Goal: Complete application form

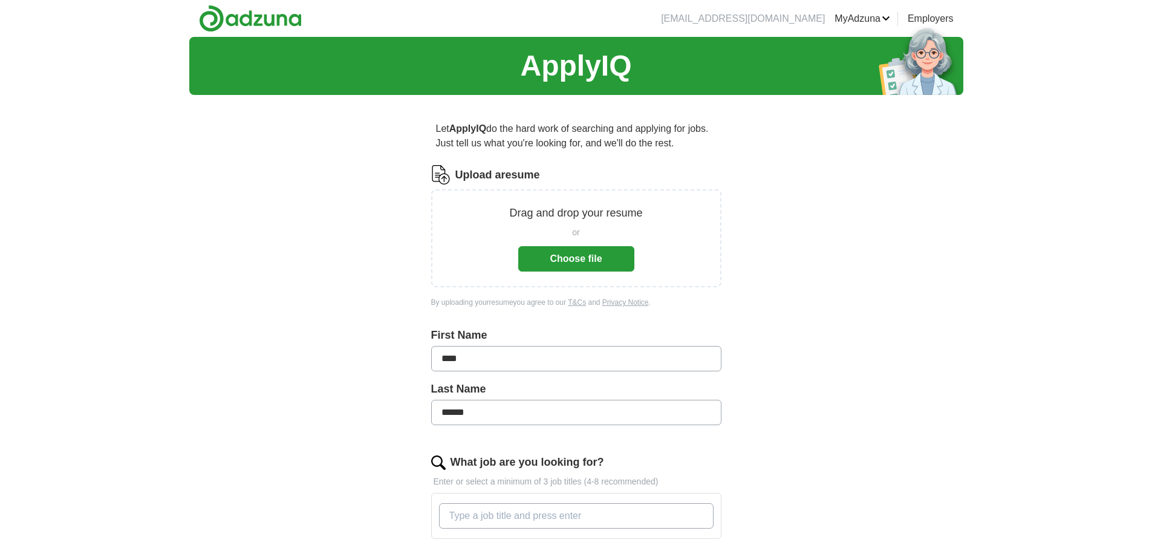
click at [575, 259] on button "Choose file" at bounding box center [576, 258] width 116 height 25
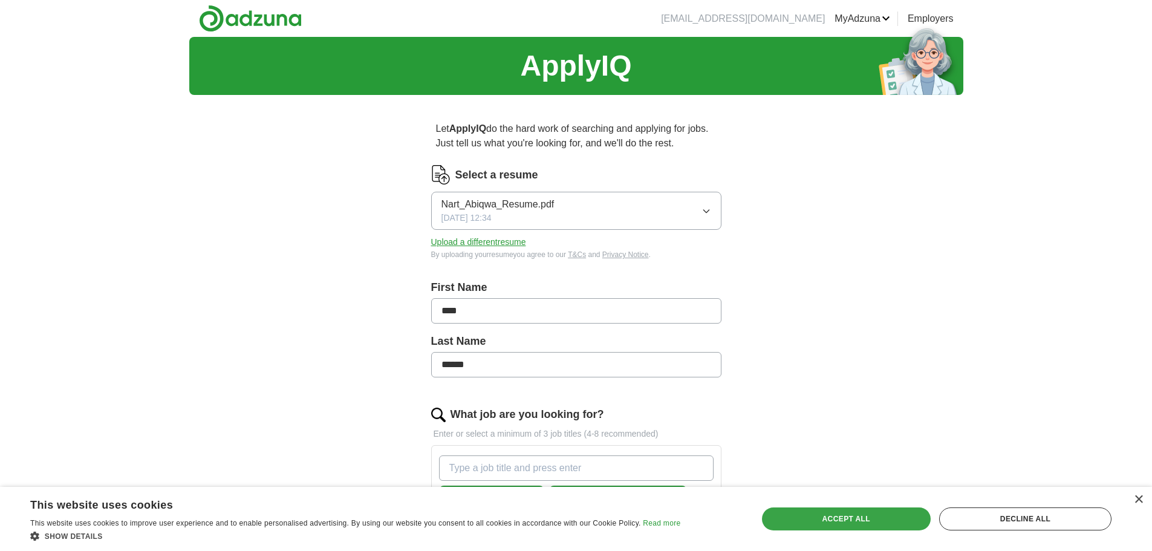
click at [889, 518] on div "Accept all" at bounding box center [846, 518] width 169 height 23
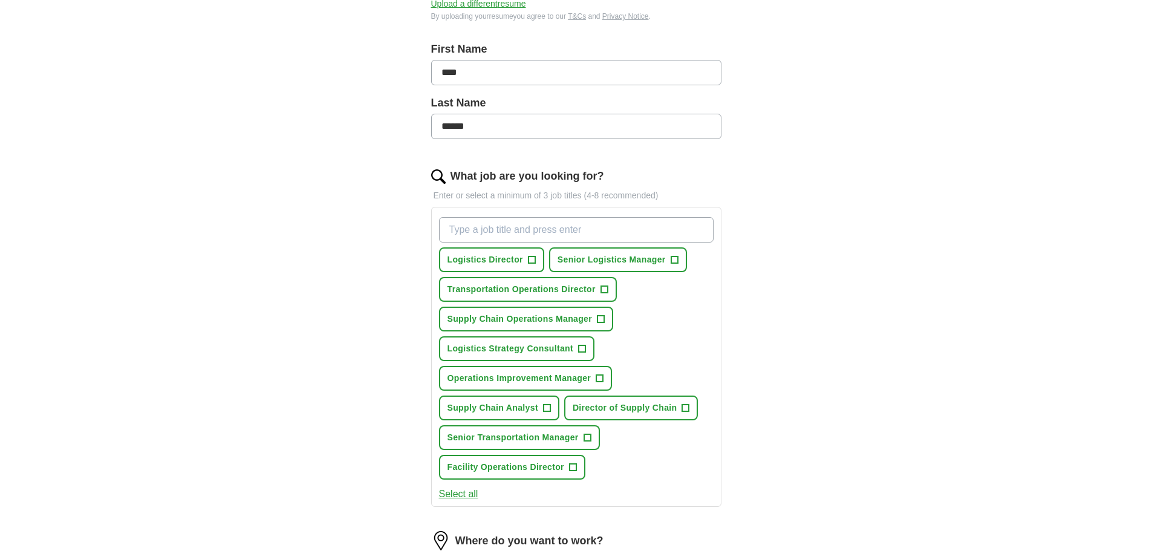
scroll to position [242, 0]
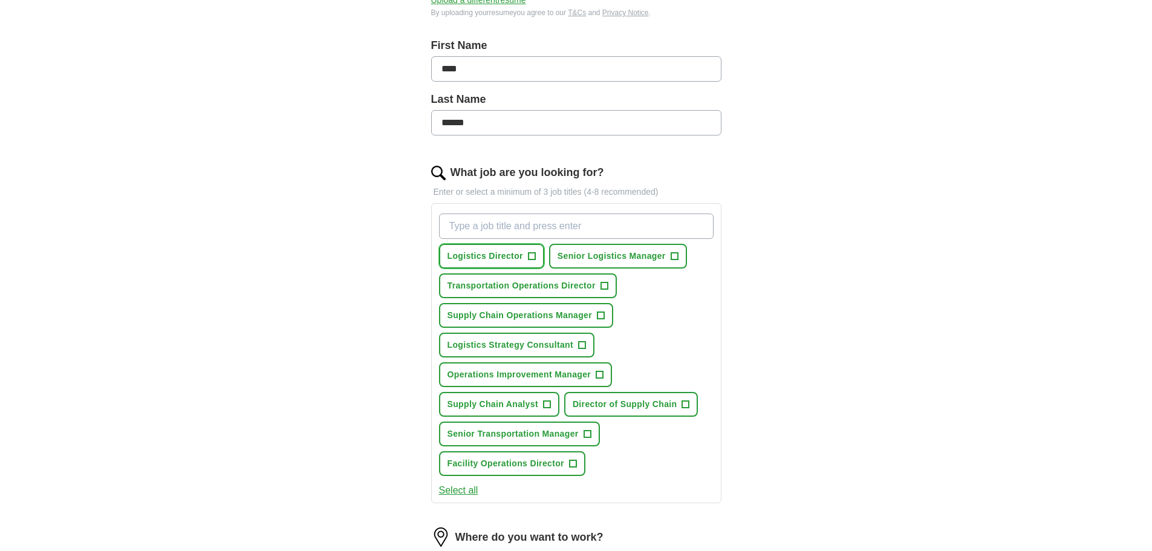
click at [531, 255] on span "+" at bounding box center [531, 256] width 7 height 10
click at [670, 254] on span "+" at bounding box center [674, 256] width 8 height 8
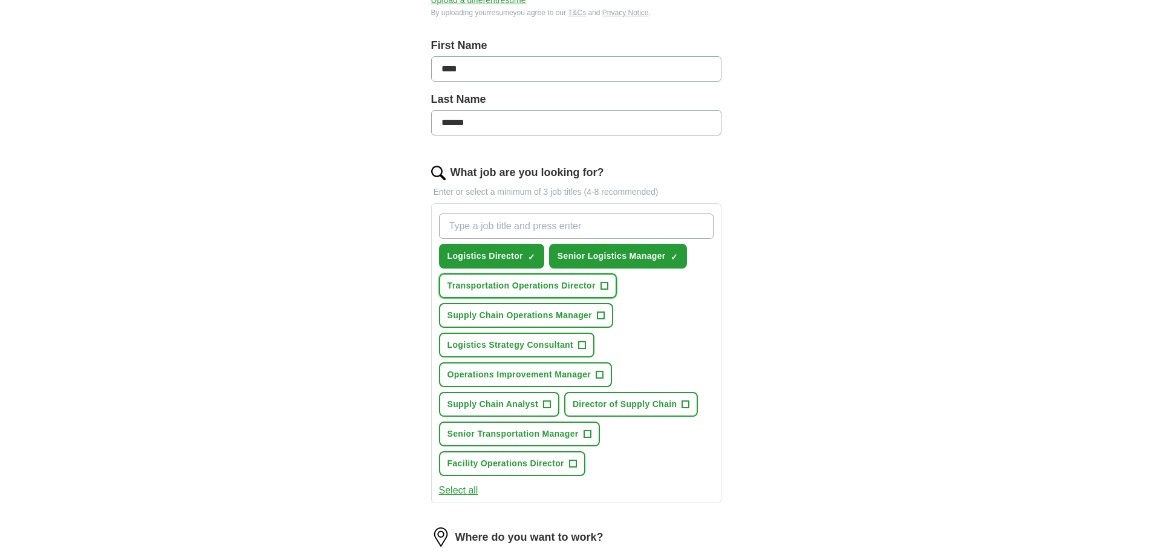
click at [600, 287] on span "+" at bounding box center [603, 286] width 7 height 10
click at [594, 317] on button "Supply Chain Operations Manager +" at bounding box center [526, 315] width 175 height 25
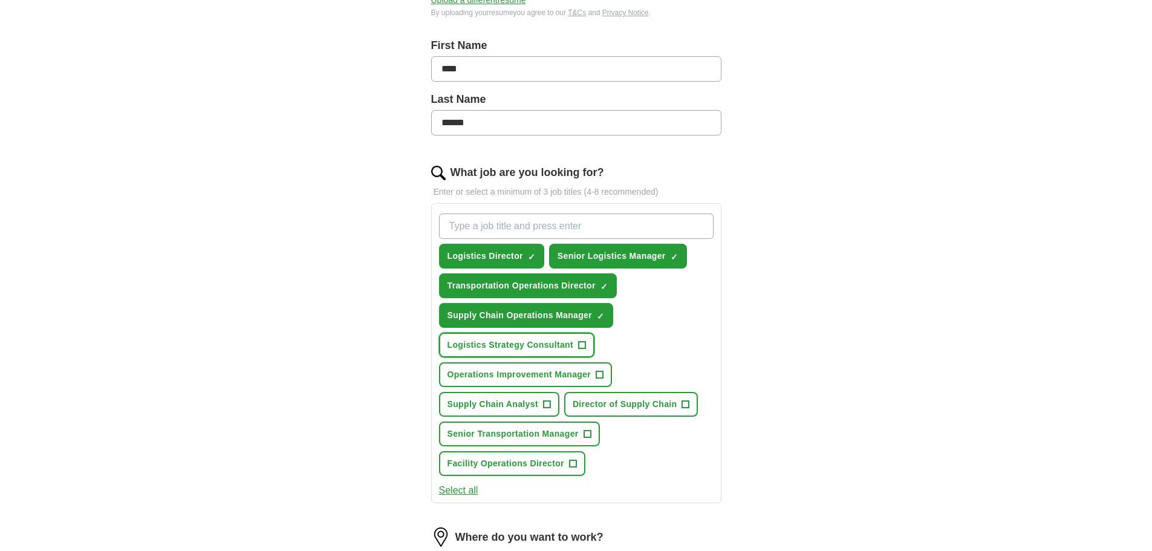
click at [572, 343] on span "Logistics Strategy Consultant" at bounding box center [510, 345] width 126 height 13
click at [600, 376] on span "+" at bounding box center [599, 375] width 7 height 10
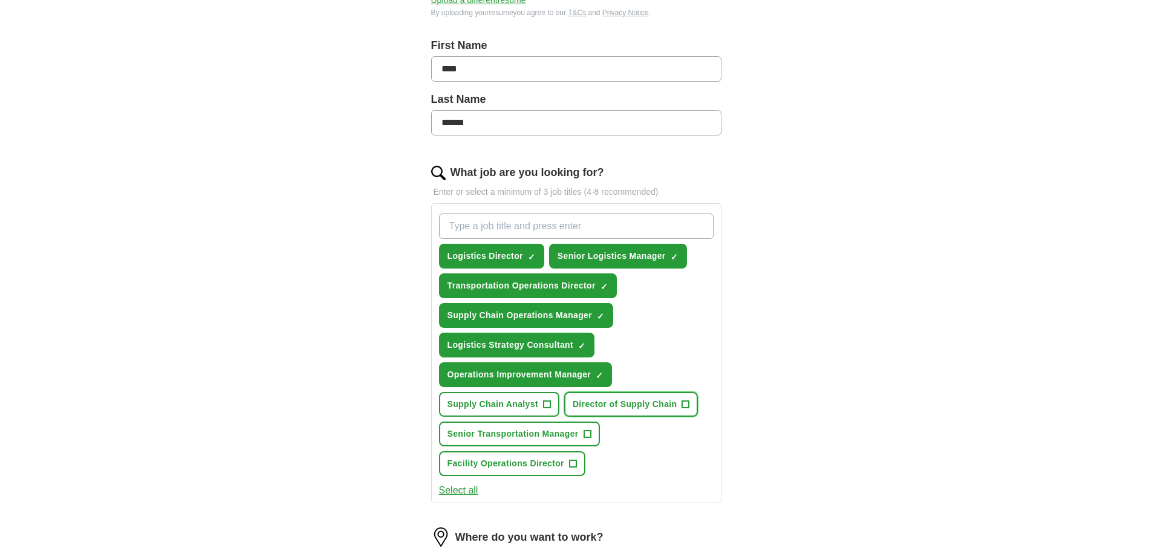
click at [623, 409] on span "Director of Supply Chain" at bounding box center [625, 404] width 105 height 13
click at [540, 438] on span "Senior Transportation Manager" at bounding box center [512, 433] width 131 height 13
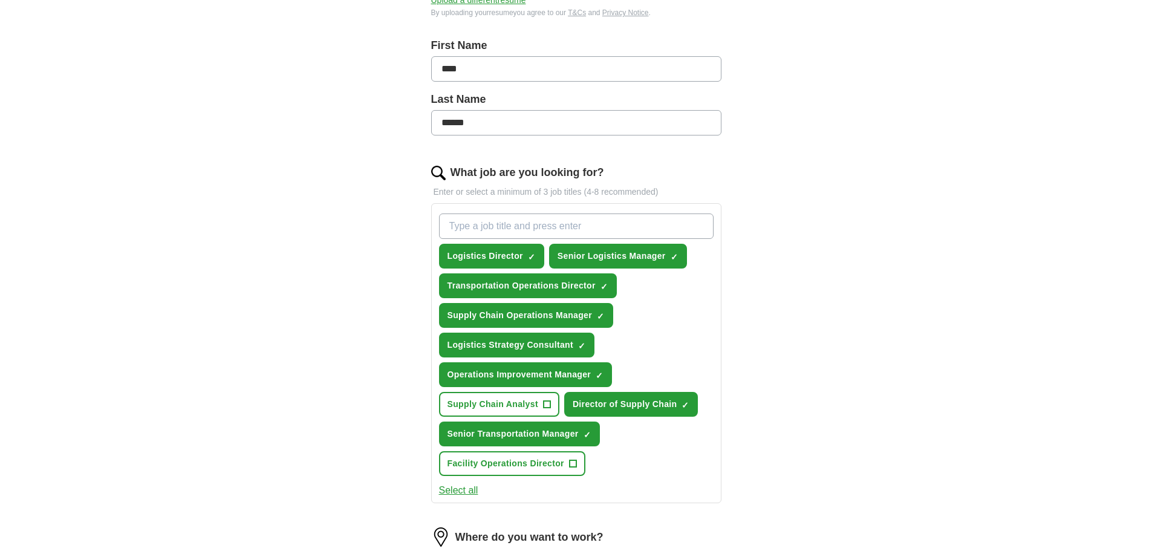
click at [456, 488] on button "Select all" at bounding box center [458, 490] width 39 height 15
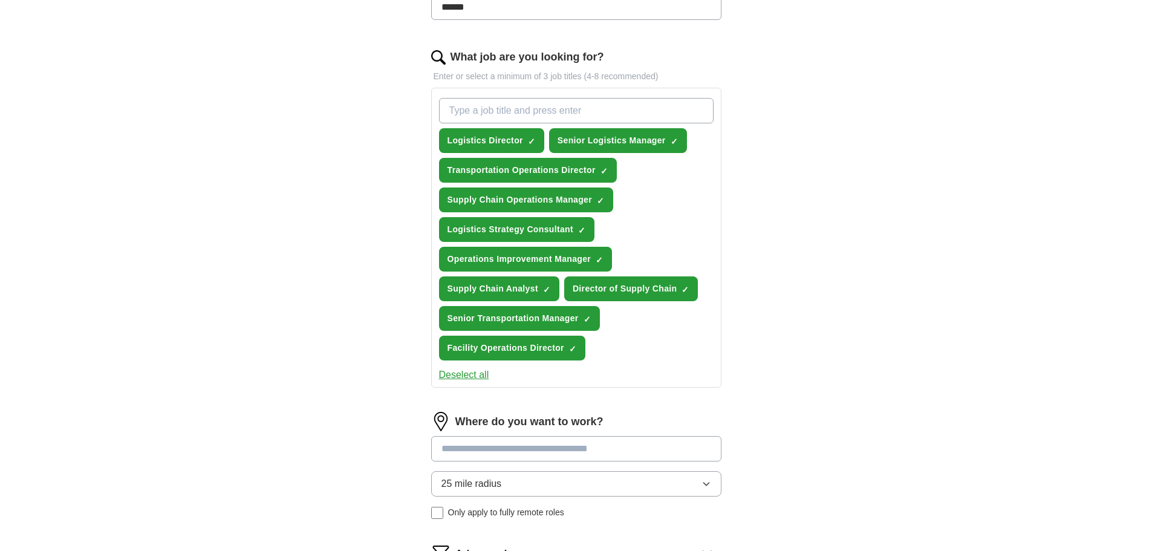
scroll to position [363, 0]
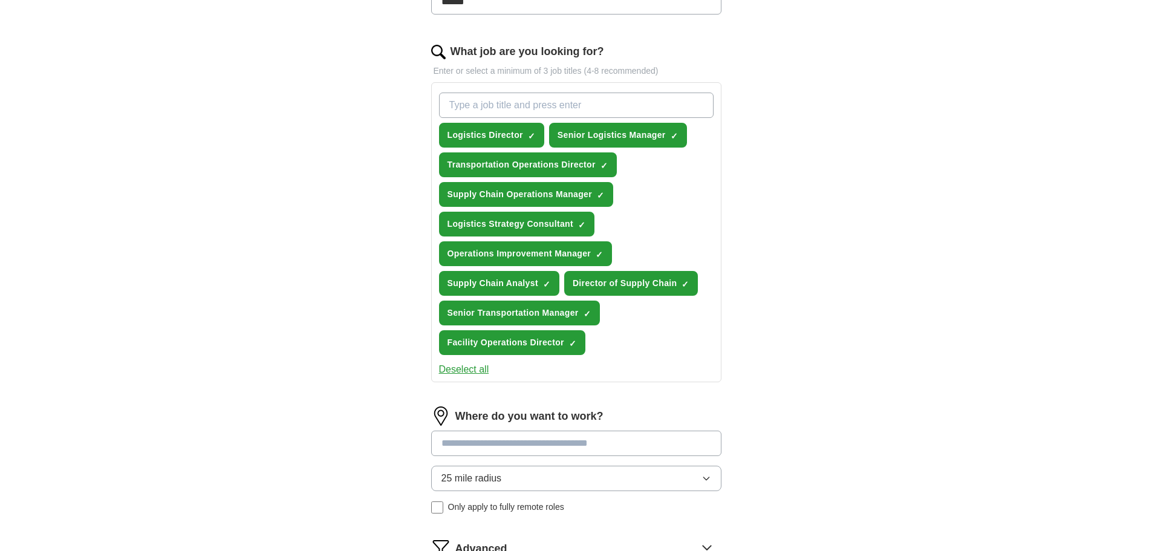
click at [467, 100] on input "What job are you looking for?" at bounding box center [576, 104] width 274 height 25
type input "Logistics Manager"
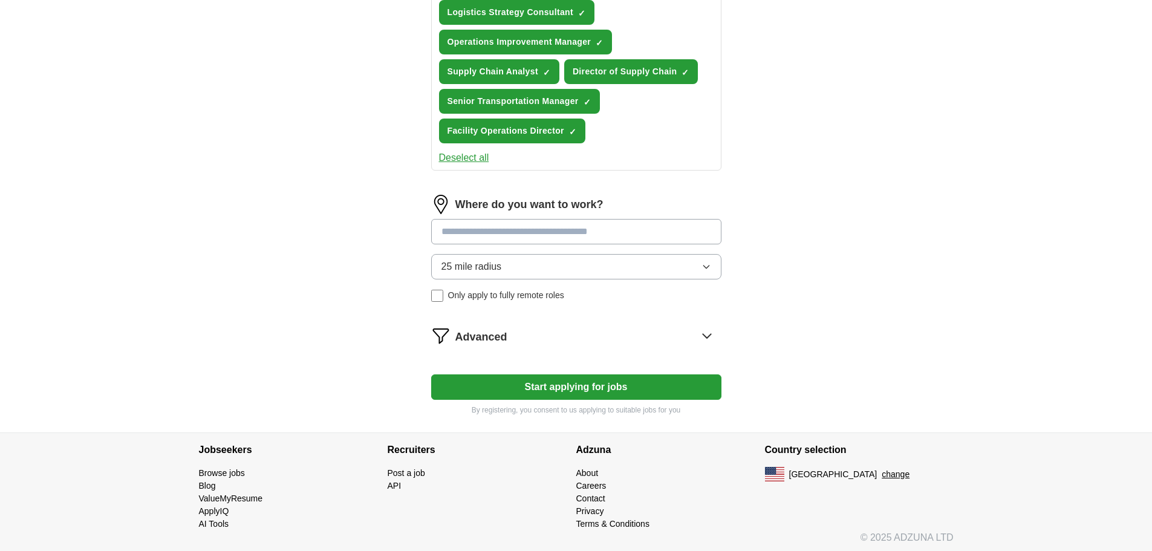
scroll to position [605, 0]
click at [505, 231] on div "Where do you want to work? 25 mile radius Only apply to fully remote roles" at bounding box center [576, 252] width 290 height 117
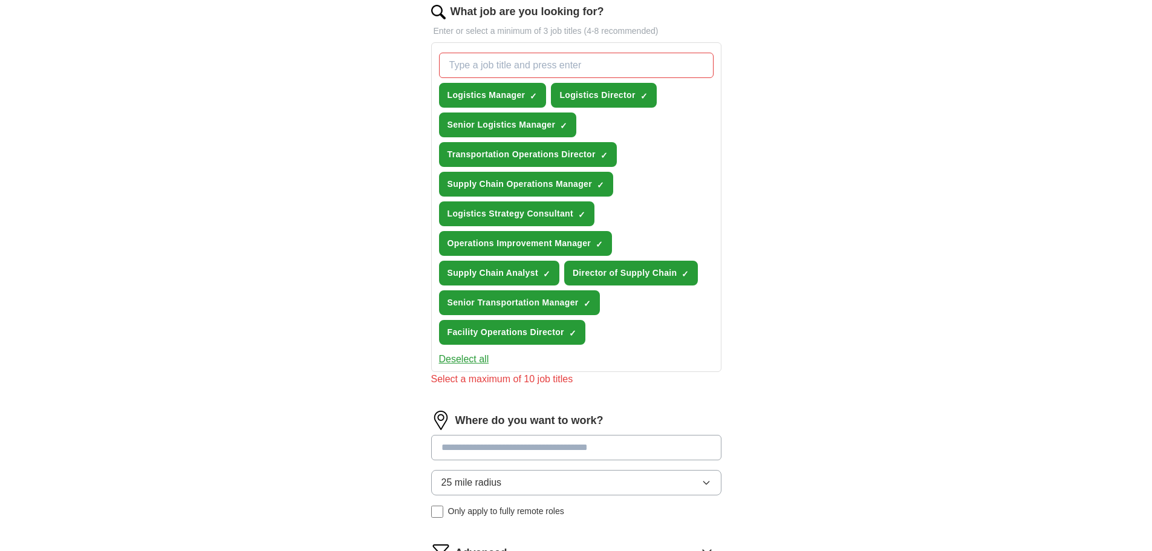
scroll to position [363, 0]
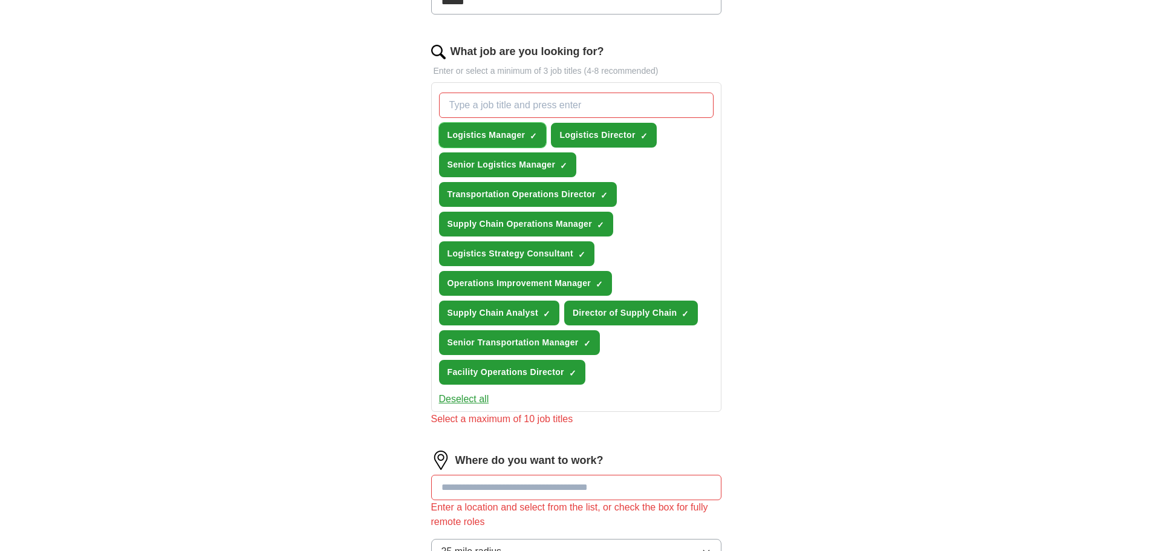
click at [0, 0] on span "×" at bounding box center [0, 0] width 0 height 0
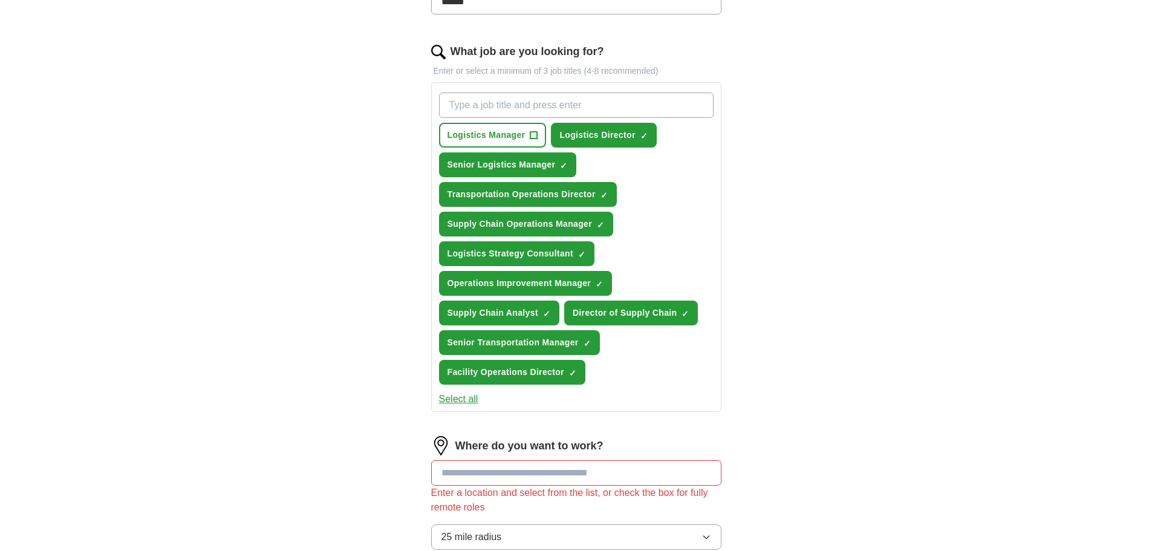
click at [803, 241] on div "ApplyIQ Let ApplyIQ do the hard work of searching and applying for jobs. Just t…" at bounding box center [576, 188] width 774 height 1028
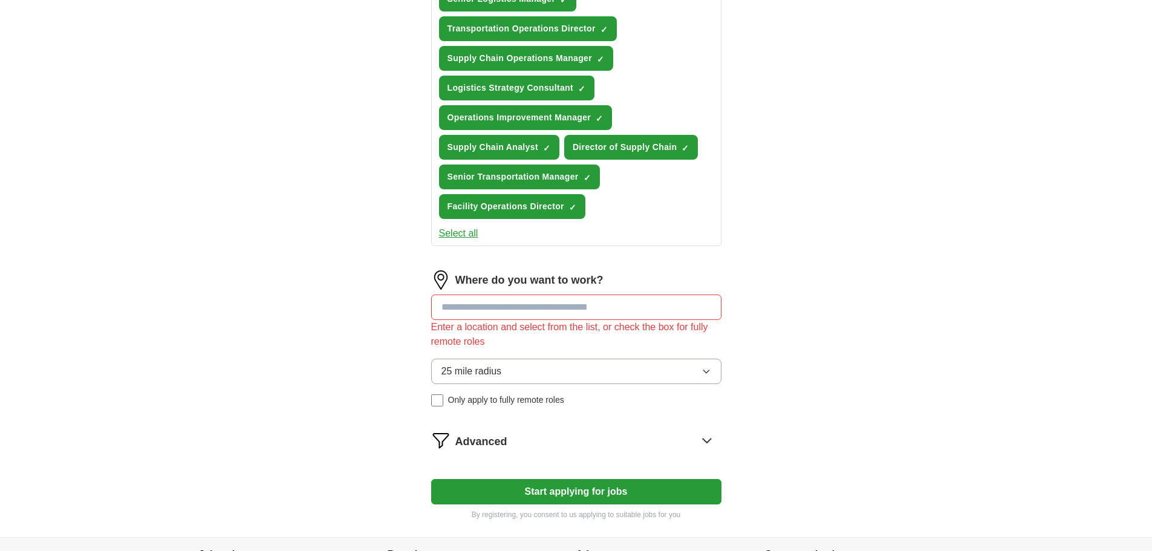
scroll to position [605, 0]
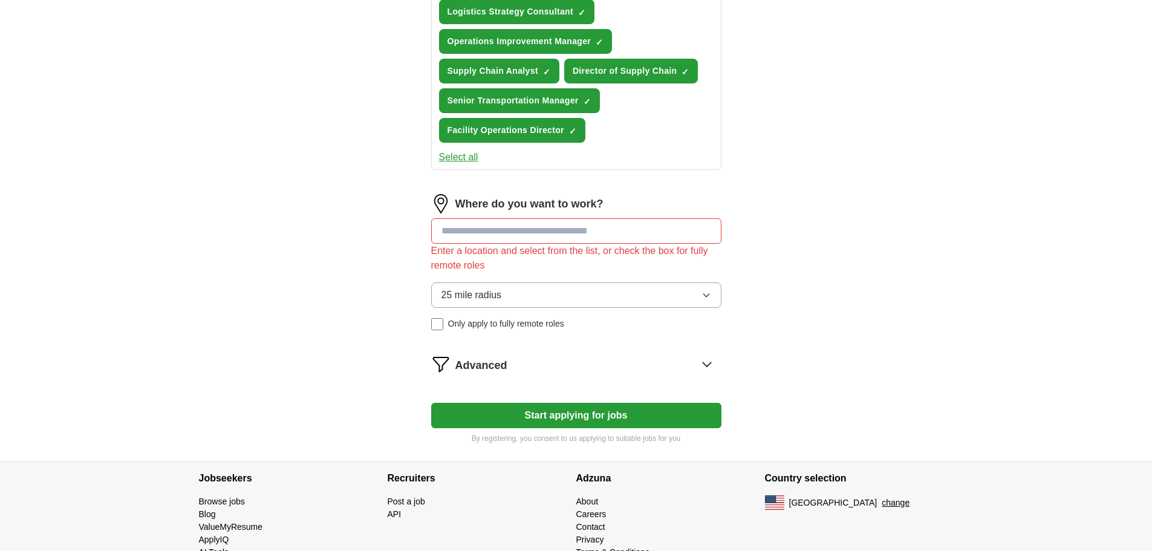
click at [491, 235] on input at bounding box center [576, 230] width 290 height 25
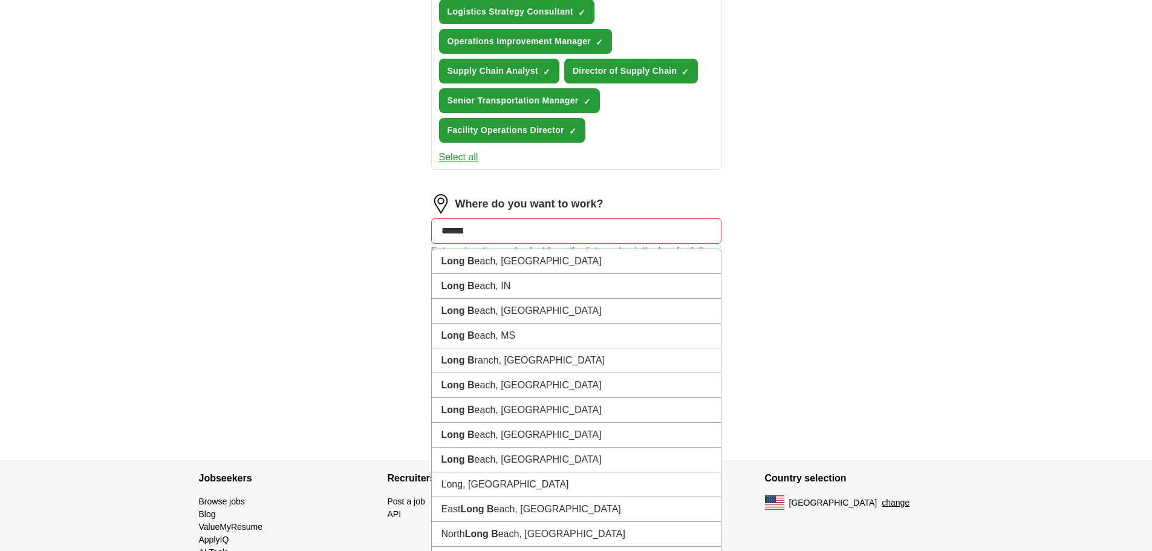
drag, startPoint x: 482, startPoint y: 231, endPoint x: 424, endPoint y: 228, distance: 58.1
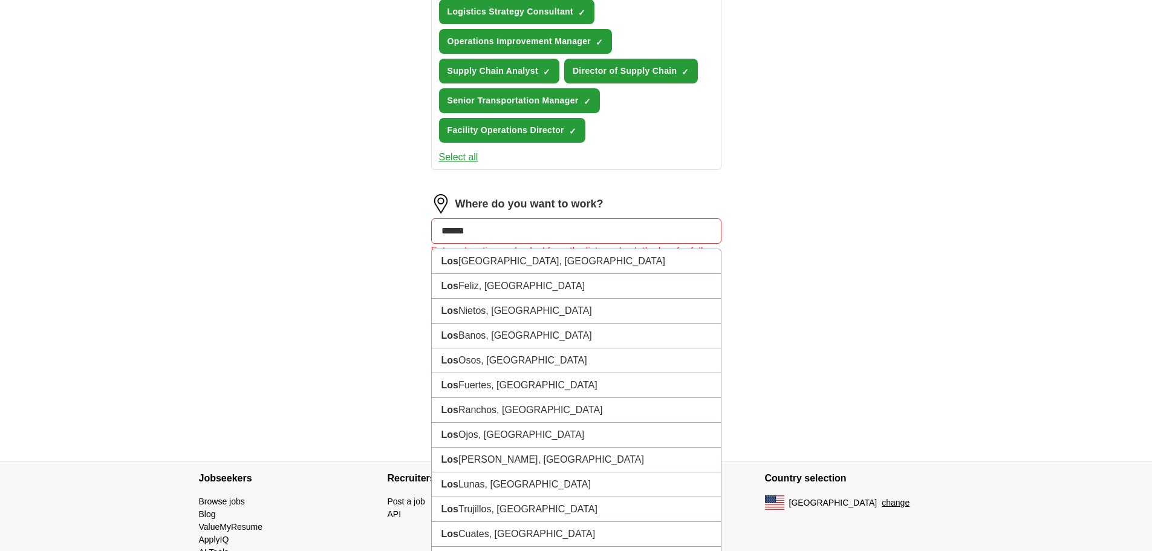
type input "*******"
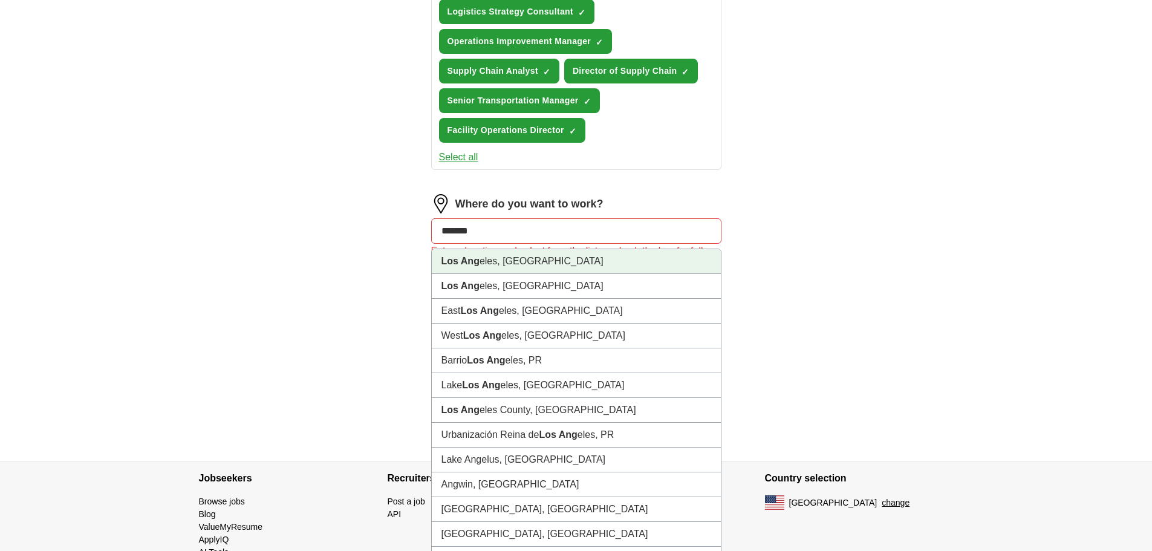
click at [482, 265] on li "Los Ang eles, [GEOGRAPHIC_DATA]" at bounding box center [576, 261] width 289 height 25
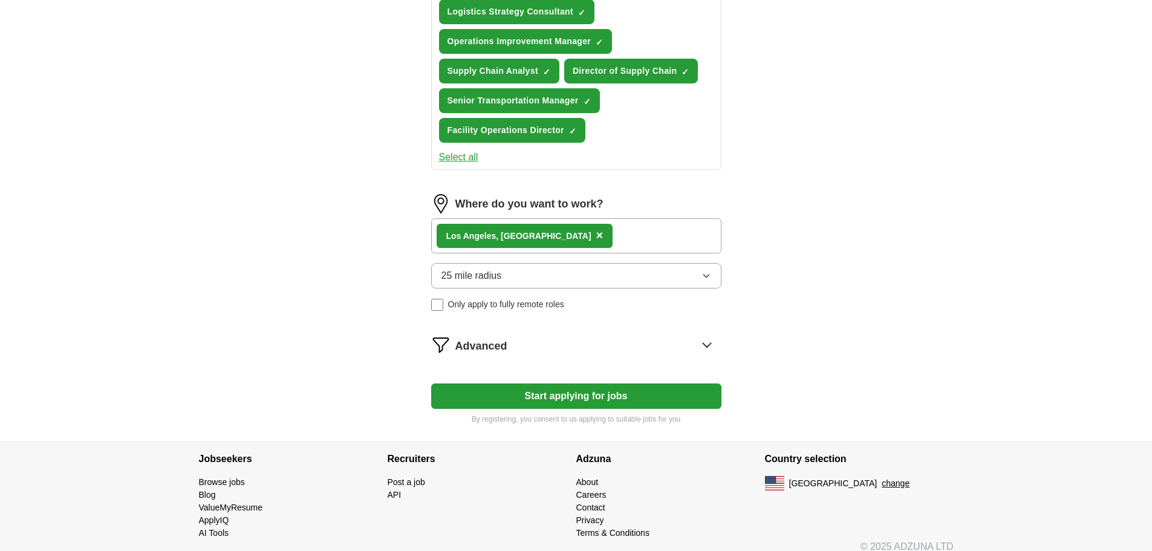
click at [479, 277] on span "25 mile radius" at bounding box center [471, 275] width 60 height 15
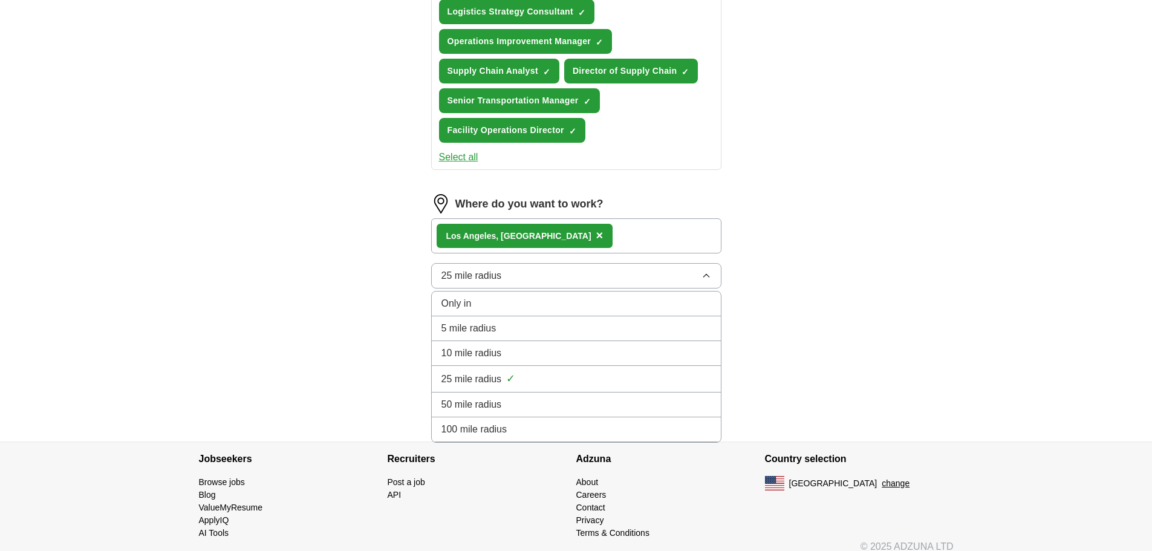
click at [470, 403] on span "50 mile radius" at bounding box center [471, 404] width 60 height 15
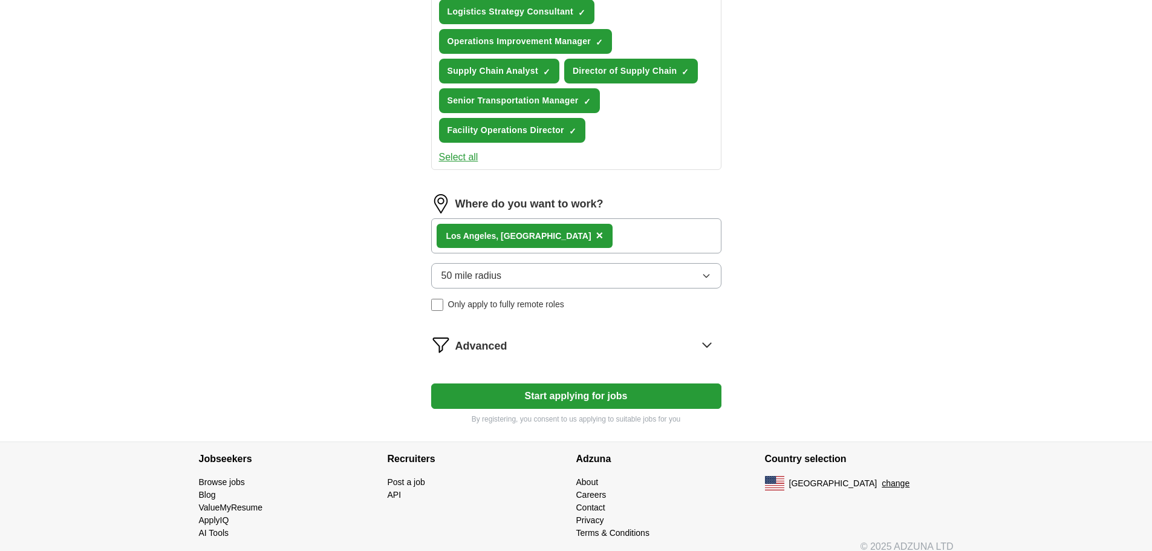
click at [712, 349] on icon at bounding box center [706, 344] width 19 height 19
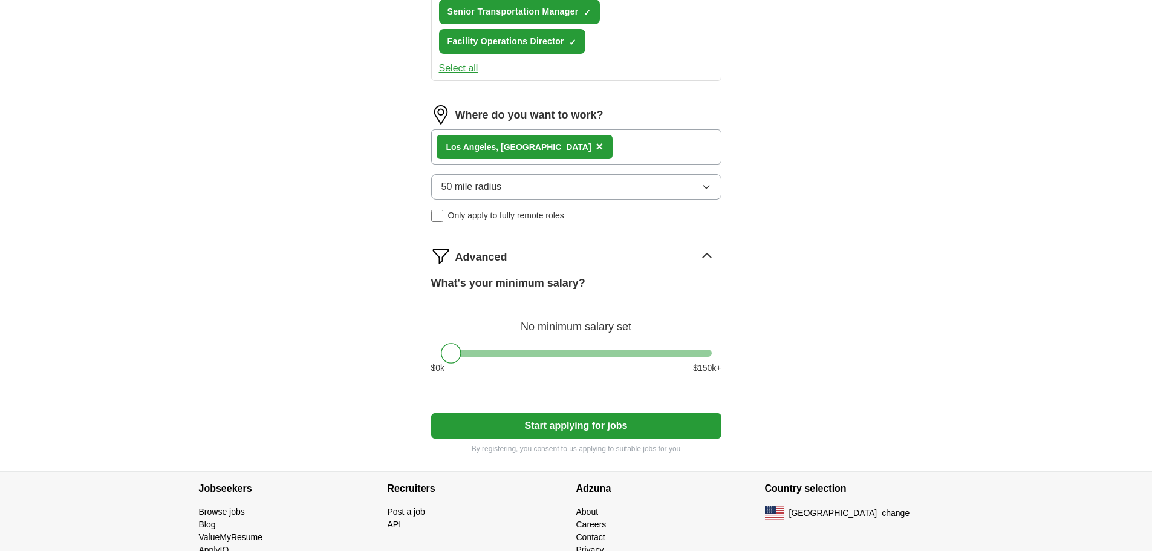
scroll to position [725, 0]
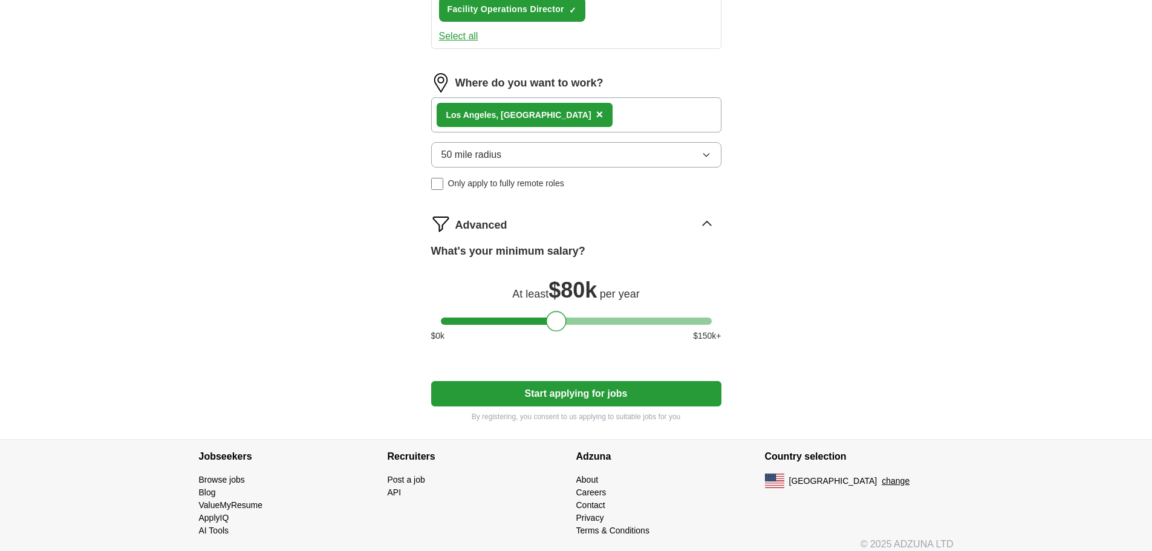
drag, startPoint x: 453, startPoint y: 323, endPoint x: 560, endPoint y: 320, distance: 106.4
click at [560, 320] on div at bounding box center [556, 321] width 21 height 21
click at [594, 394] on button "Start applying for jobs" at bounding box center [576, 393] width 290 height 25
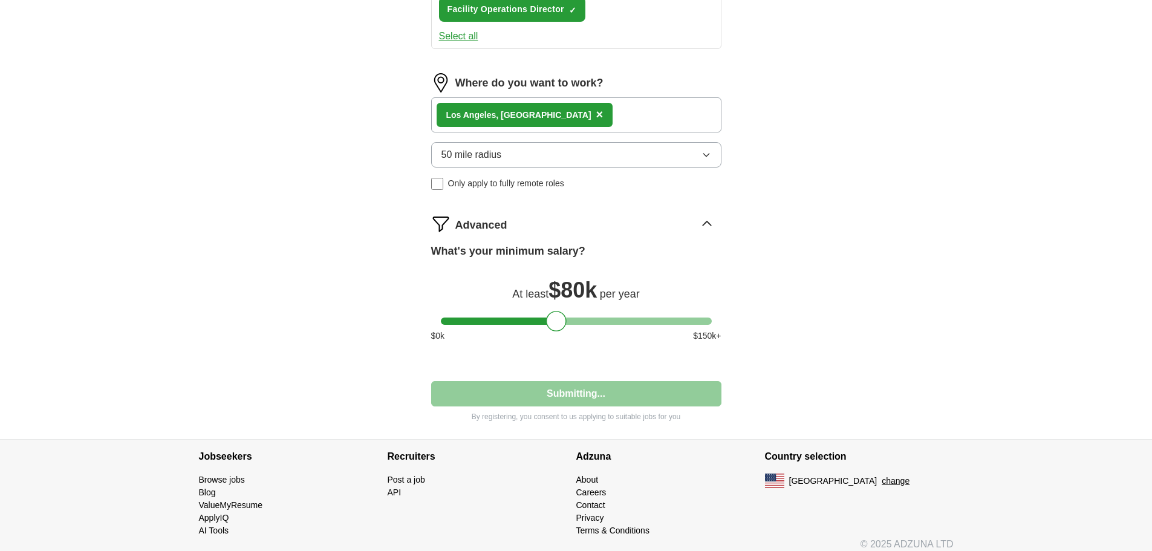
select select "**"
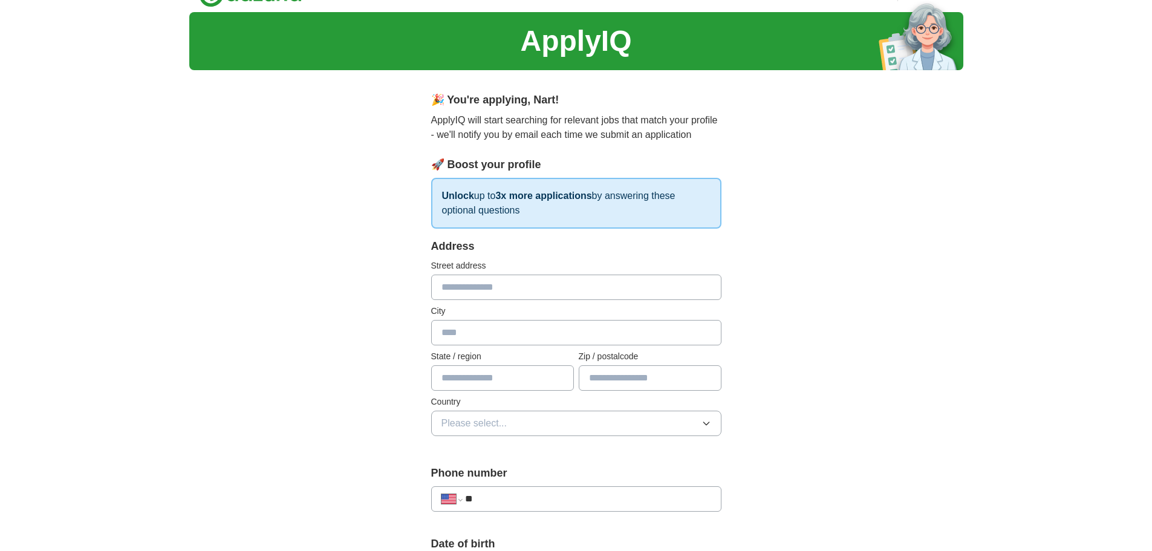
scroll to position [0, 0]
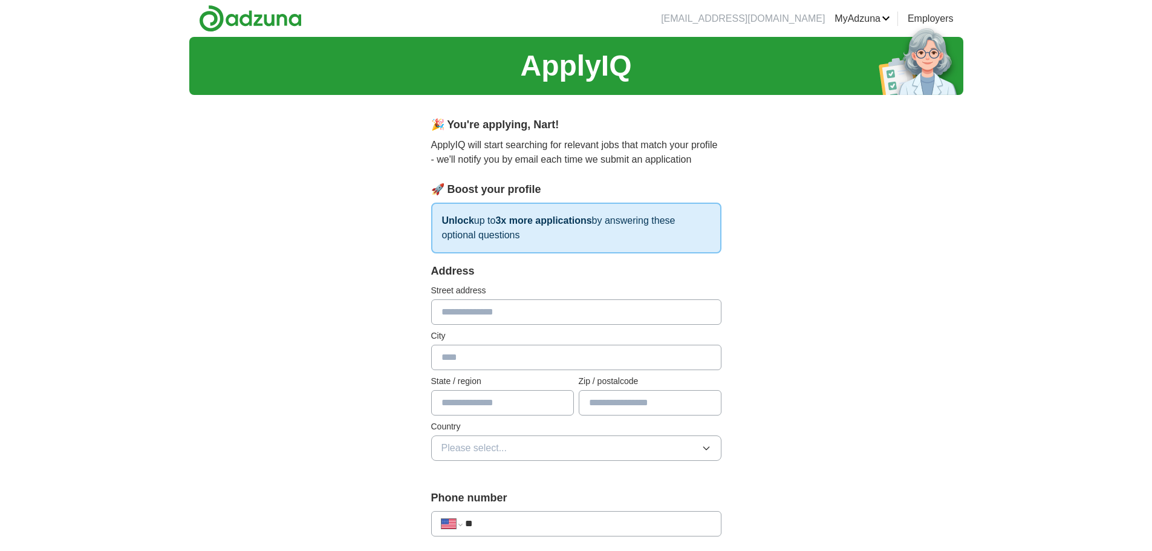
click at [452, 309] on input "text" at bounding box center [576, 311] width 290 height 25
type input "**********"
type input "********"
type input "**"
type input "*****"
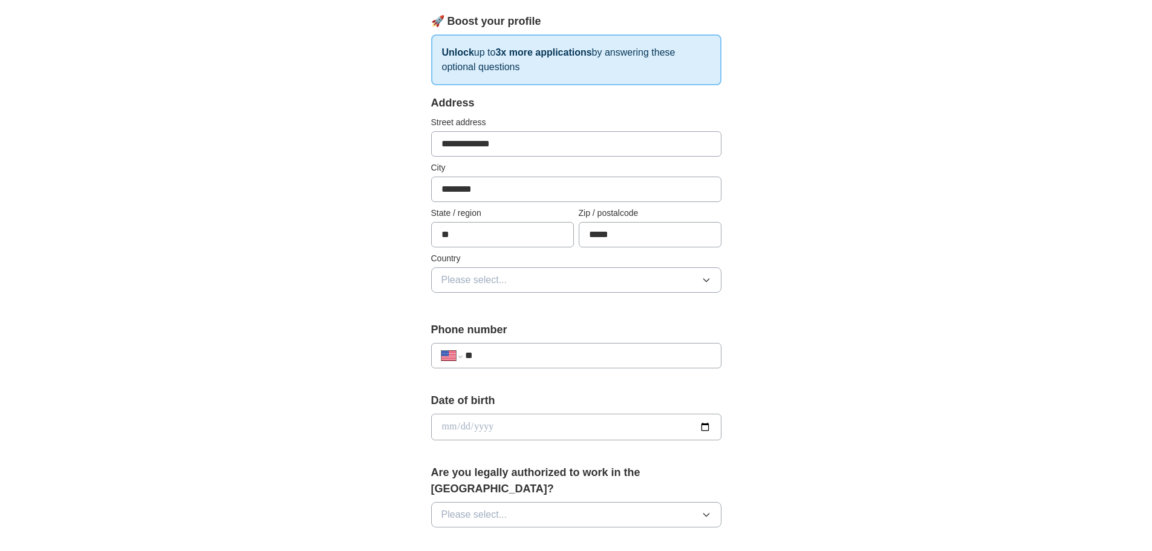
scroll to position [181, 0]
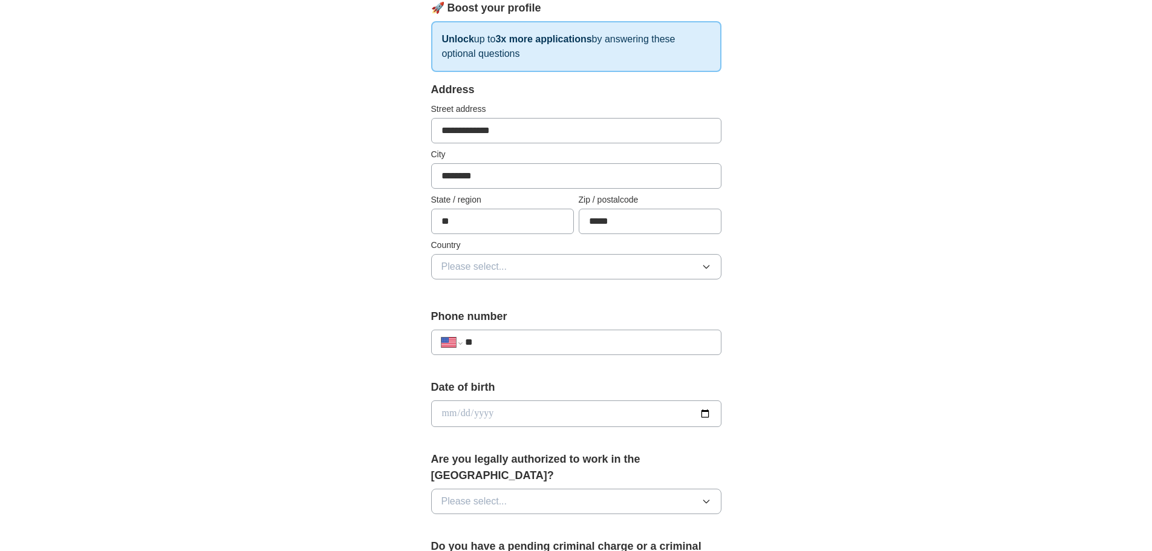
click at [464, 264] on span "Please select..." at bounding box center [474, 266] width 66 height 15
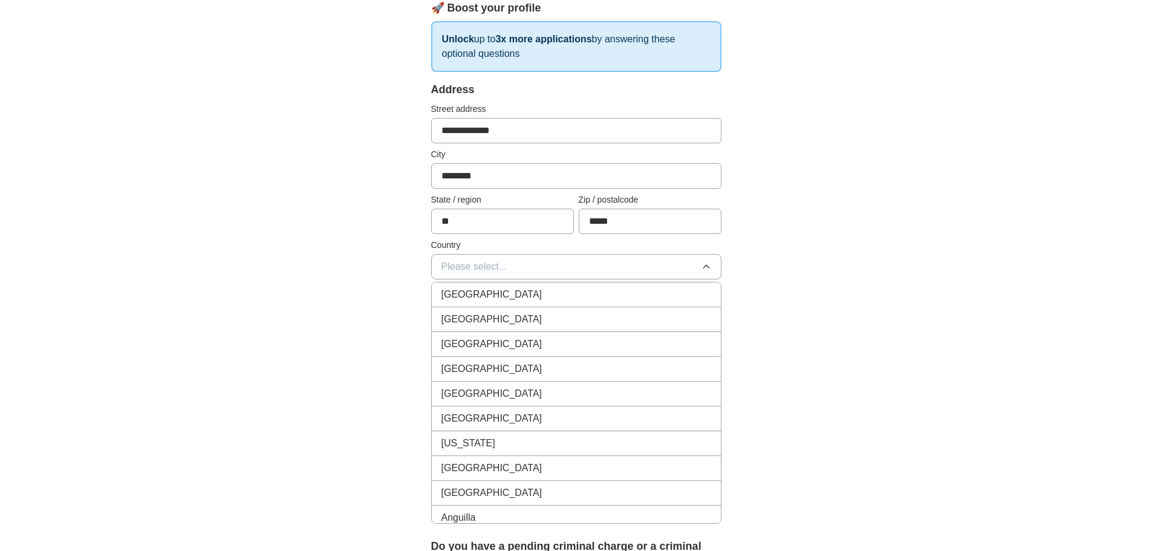
click at [475, 320] on span "[GEOGRAPHIC_DATA]" at bounding box center [491, 319] width 101 height 15
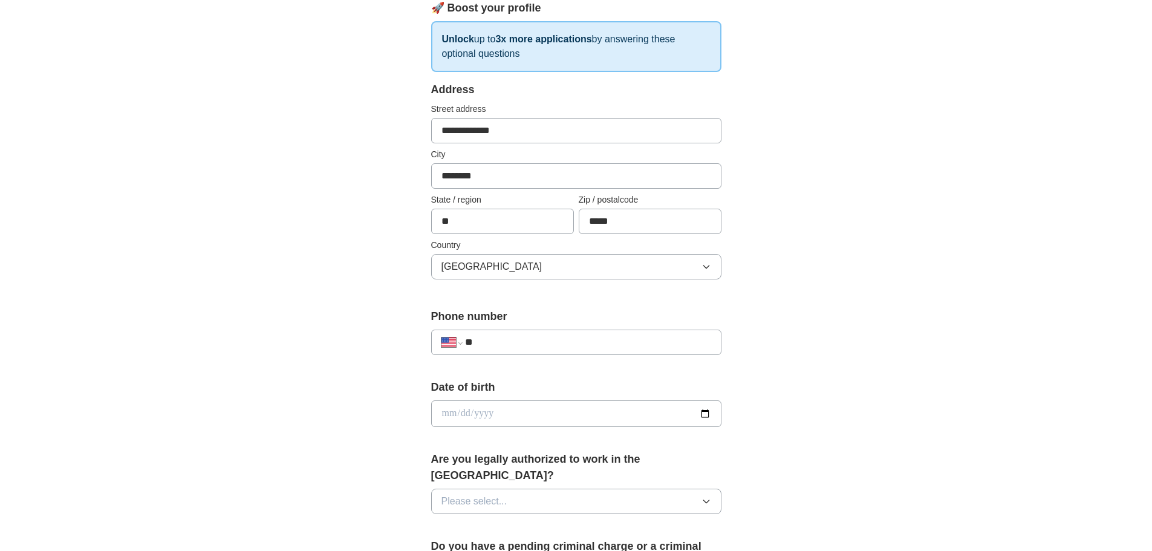
click at [501, 340] on input "**" at bounding box center [587, 342] width 245 height 15
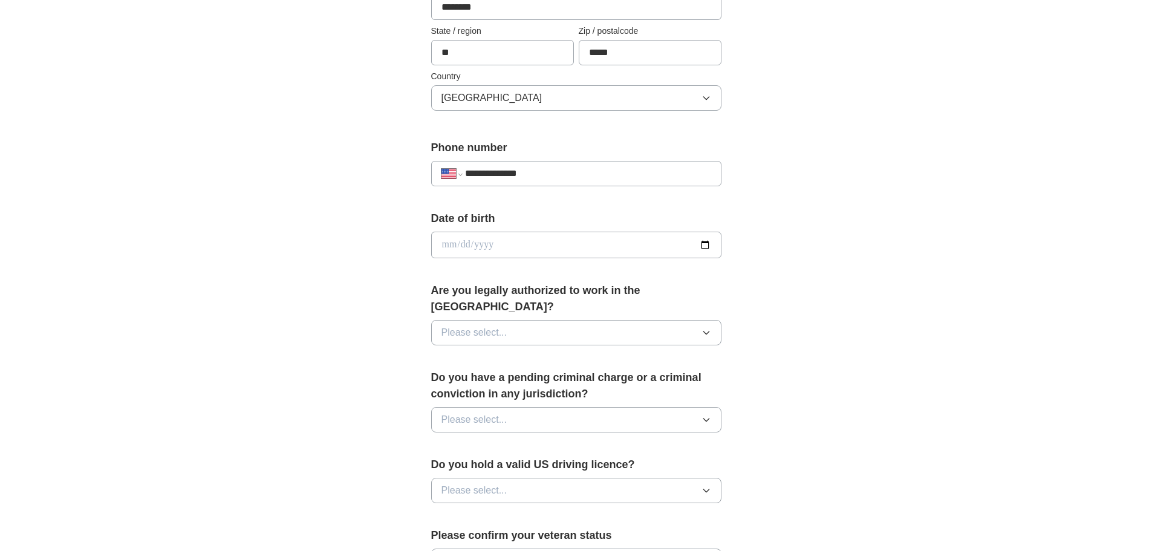
scroll to position [363, 0]
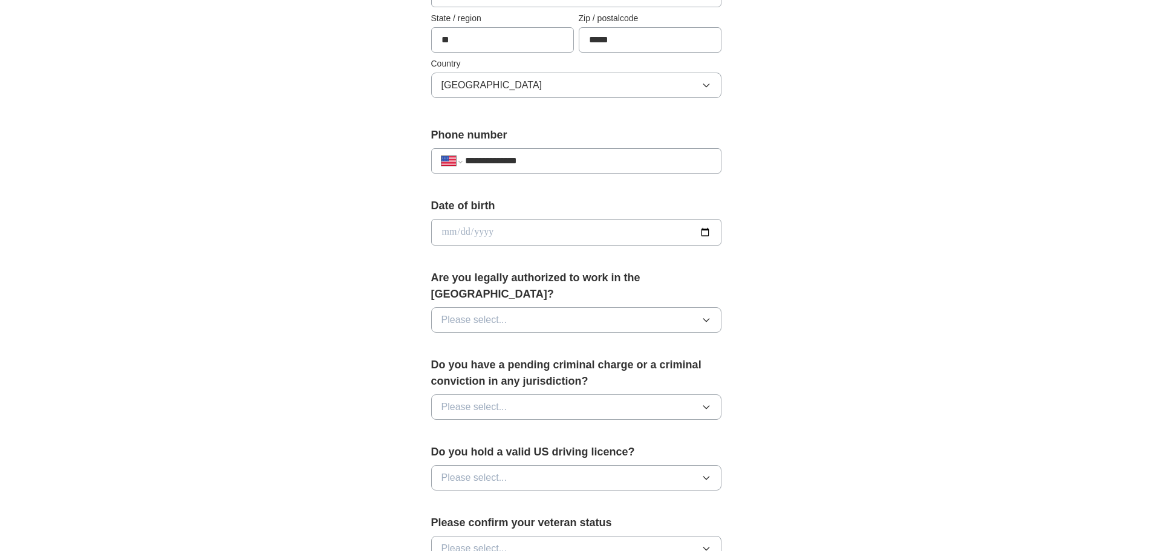
type input "**********"
click at [517, 307] on button "Please select..." at bounding box center [576, 319] width 290 height 25
click at [482, 340] on div "Yes" at bounding box center [576, 347] width 270 height 15
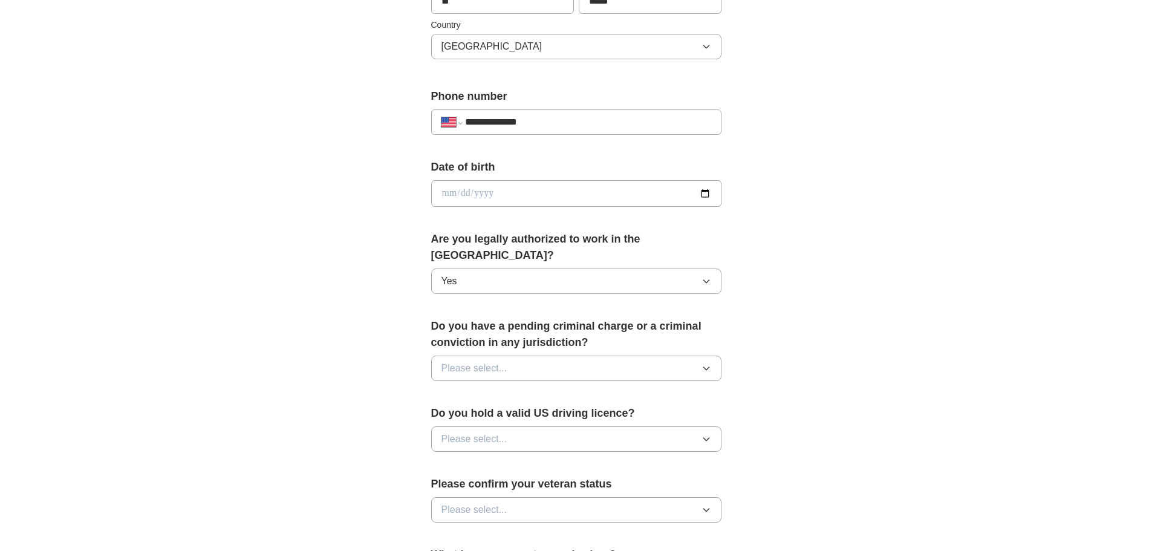
scroll to position [423, 0]
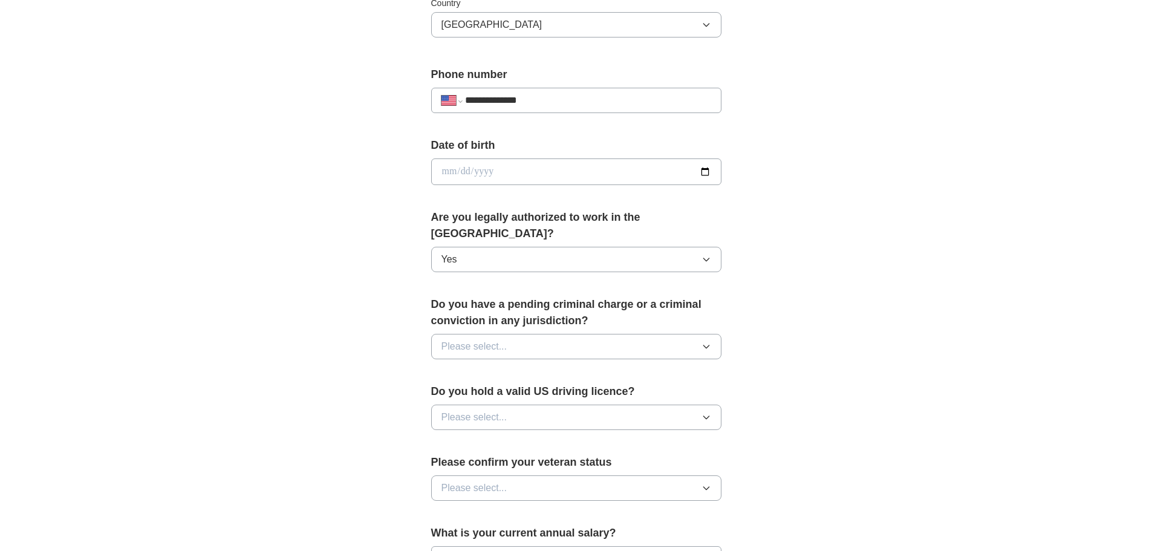
click at [592, 167] on input "date" at bounding box center [576, 171] width 290 height 27
click at [705, 170] on input "date" at bounding box center [576, 171] width 290 height 27
type input "**********"
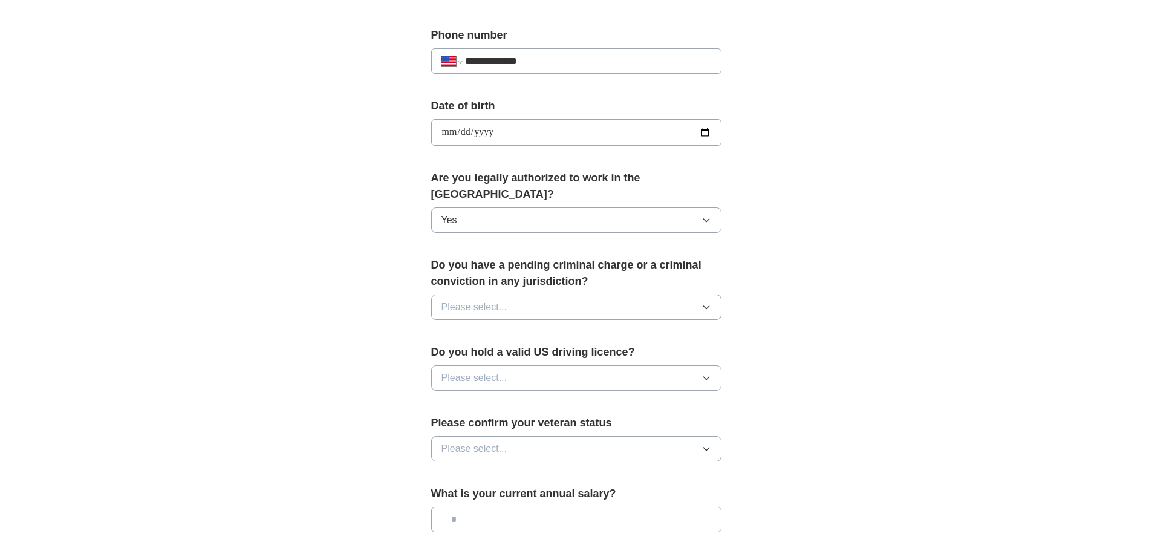
scroll to position [484, 0]
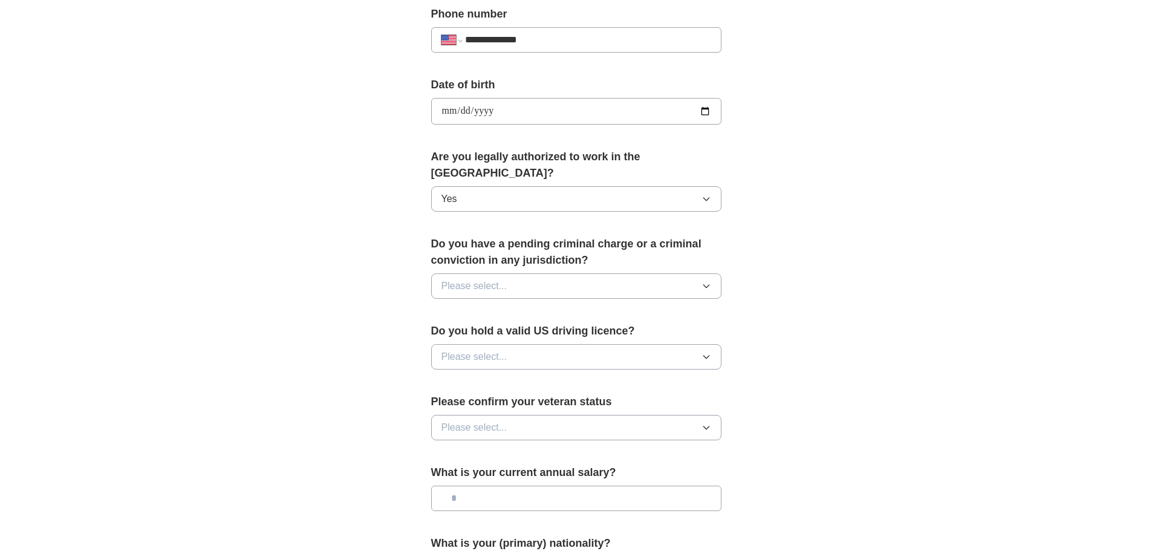
click at [471, 279] on span "Please select..." at bounding box center [474, 286] width 66 height 15
click at [452, 331] on span "No" at bounding box center [447, 338] width 12 height 15
click at [475, 349] on span "Please select..." at bounding box center [474, 356] width 66 height 15
click at [452, 377] on span "Yes" at bounding box center [449, 384] width 16 height 15
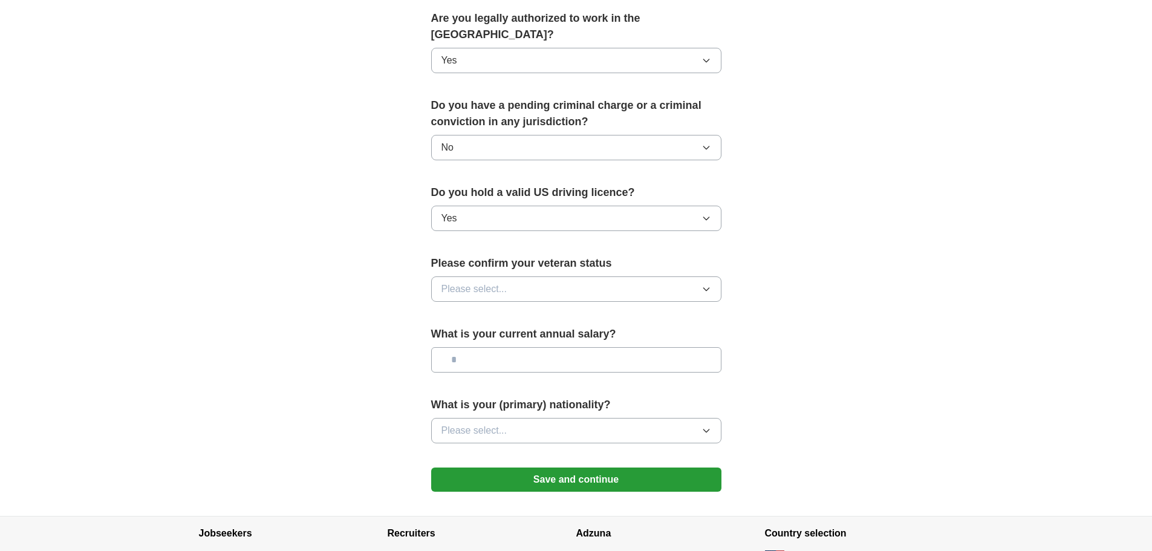
scroll to position [665, 0]
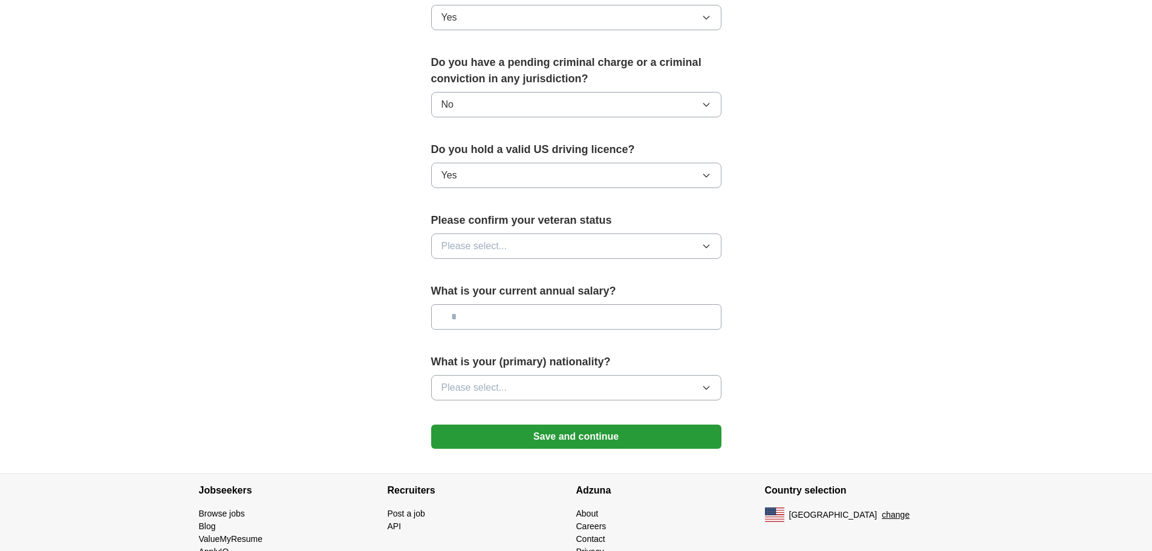
click at [497, 239] on span "Please select..." at bounding box center [474, 246] width 66 height 15
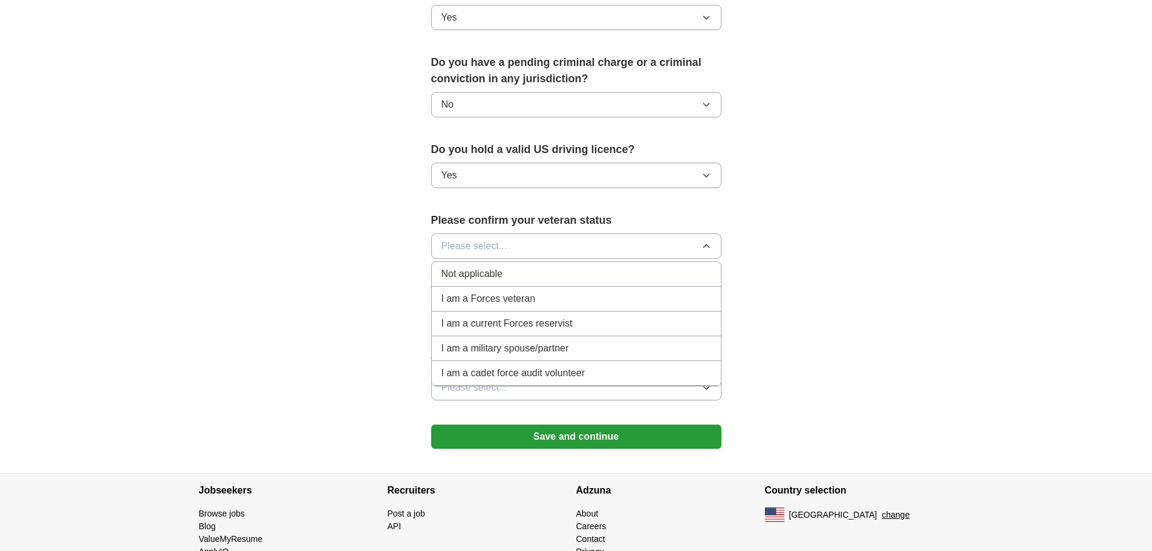
scroll to position [693, 0]
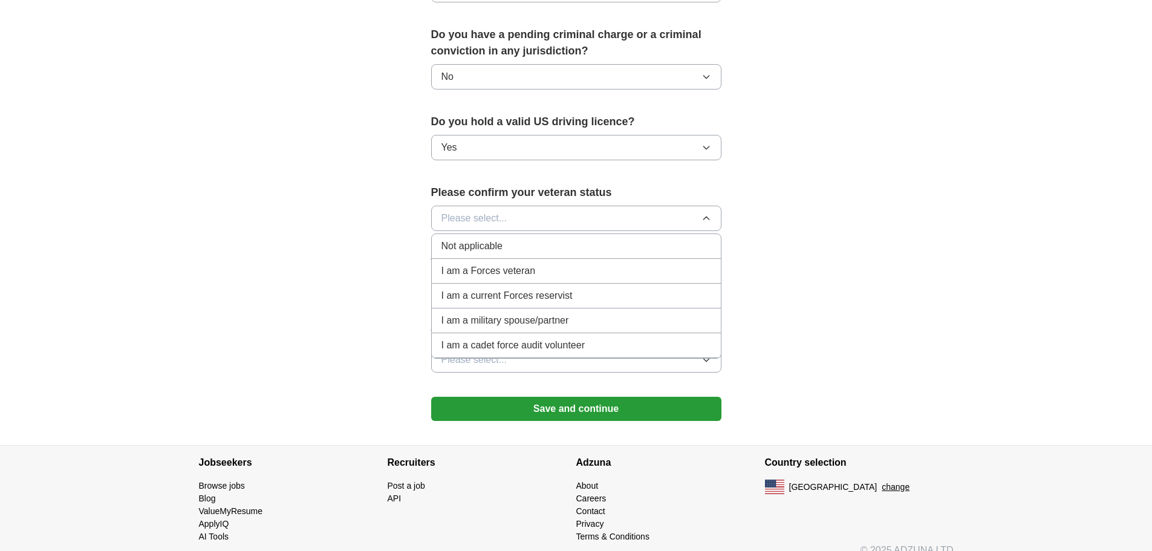
click at [479, 239] on span "Not applicable" at bounding box center [471, 246] width 61 height 15
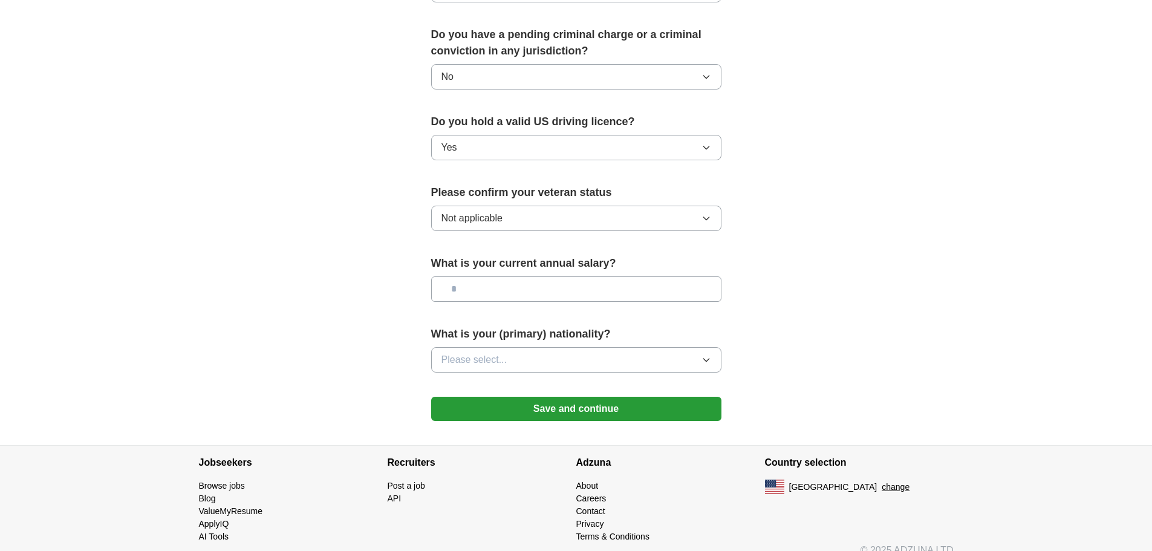
click at [484, 276] on input "text" at bounding box center [576, 288] width 290 height 25
type input "**"
type input "********"
click at [569, 347] on button "Please select..." at bounding box center [576, 359] width 290 height 25
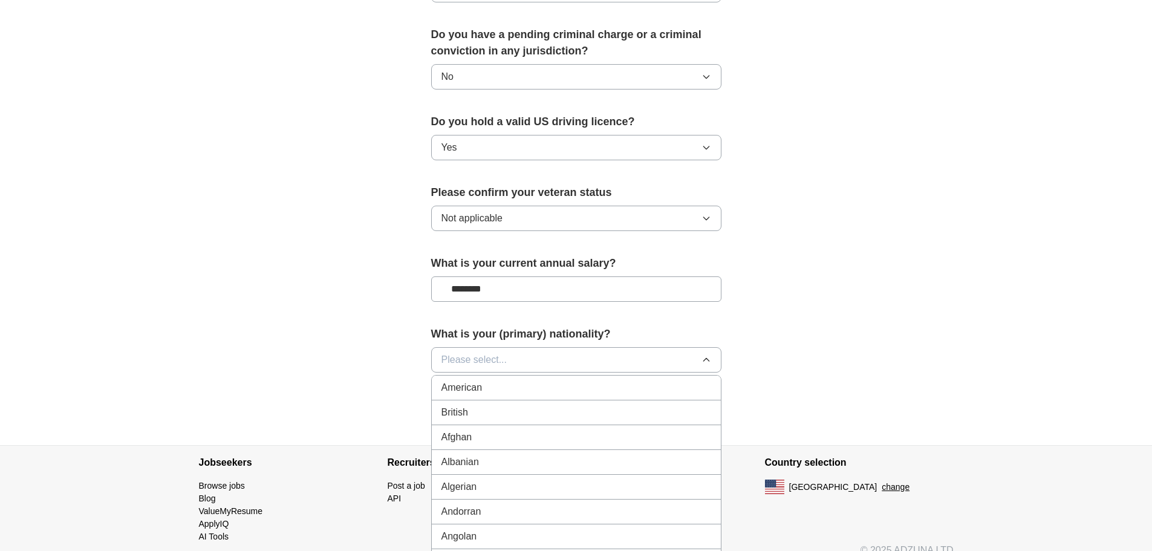
click at [510, 380] on div "American" at bounding box center [576, 387] width 270 height 15
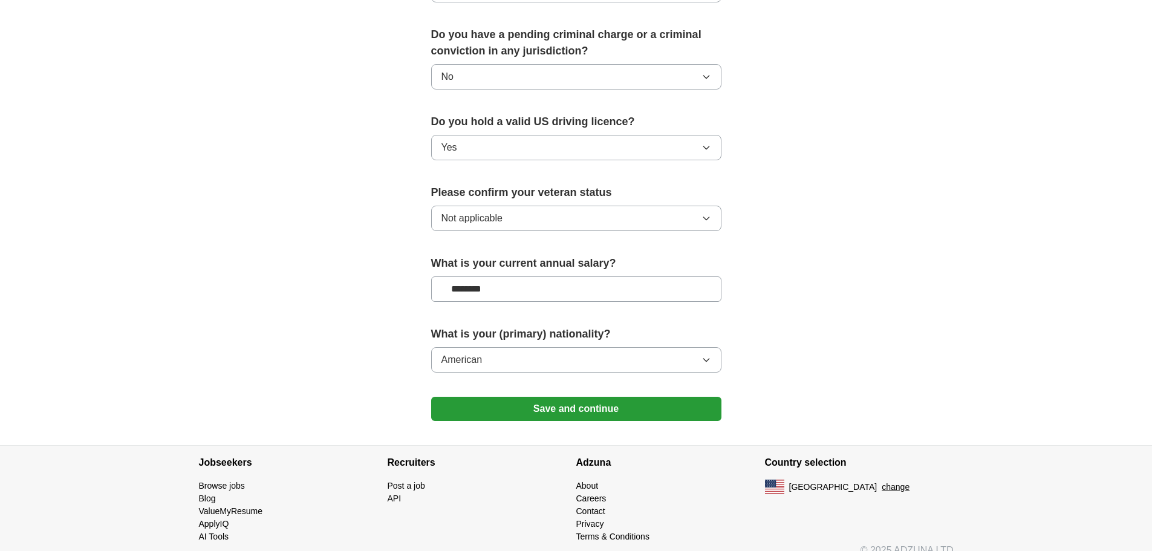
click at [562, 397] on button "Save and continue" at bounding box center [576, 409] width 290 height 24
